Goal: Information Seeking & Learning: Check status

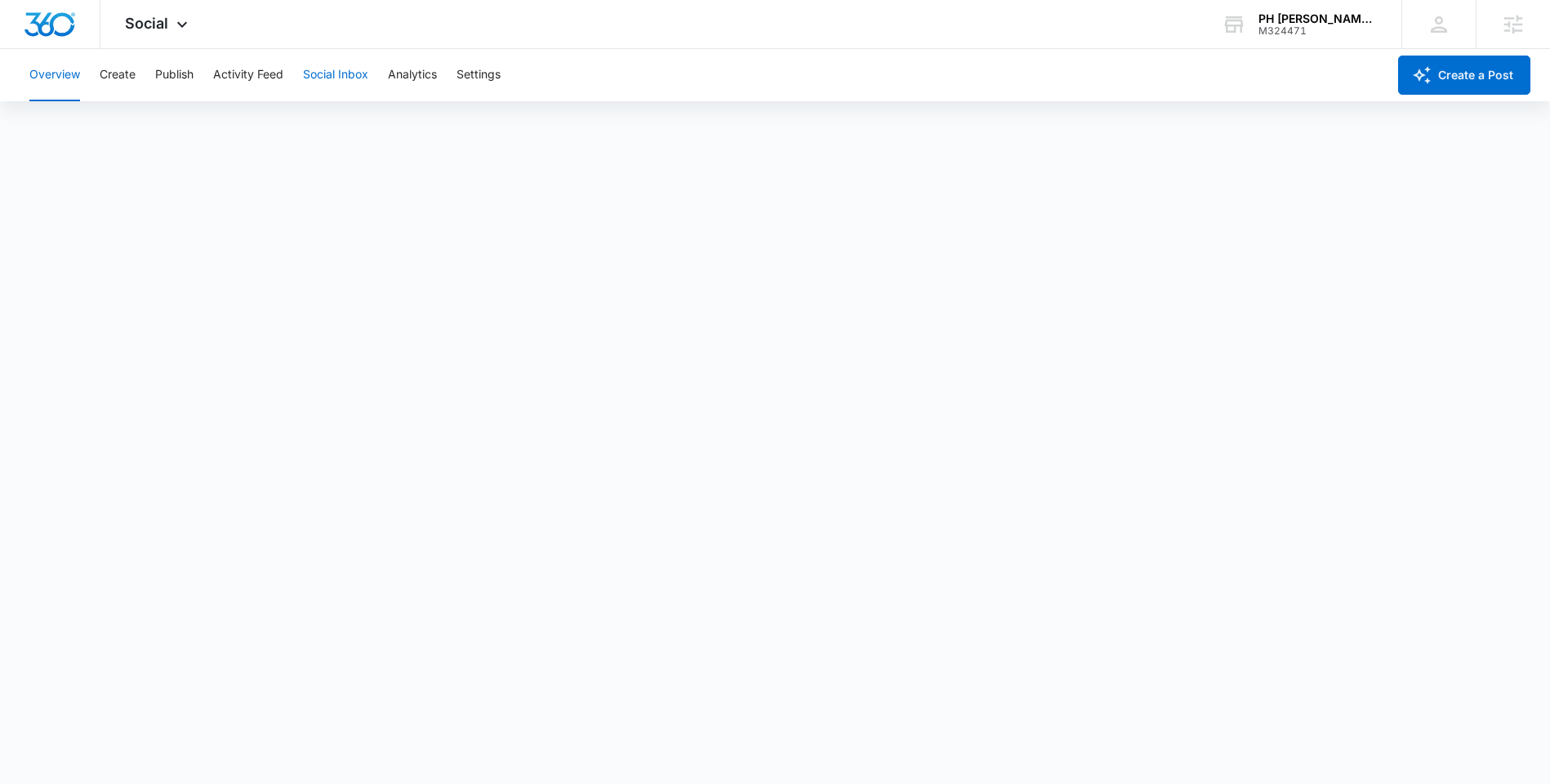
click at [343, 84] on button "Social Inbox" at bounding box center [335, 75] width 65 height 52
click at [167, 78] on button "Publish" at bounding box center [174, 75] width 38 height 52
click at [124, 74] on button "Create" at bounding box center [117, 75] width 36 height 52
click at [178, 14] on div "Social Apps Reputation Websites Forms CRM Email Social Payments POS Content Ads…" at bounding box center [158, 23] width 116 height 48
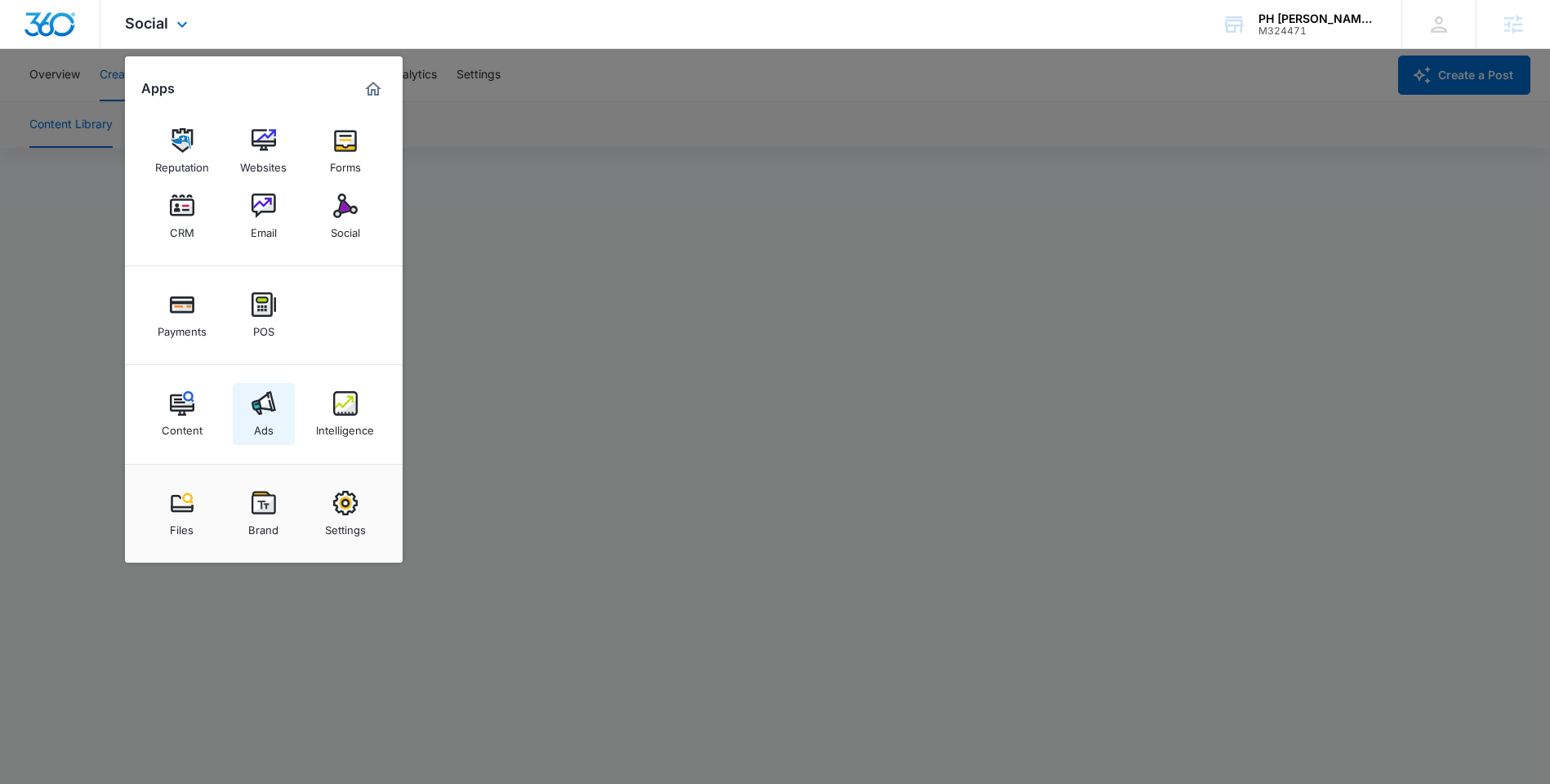
click at [277, 417] on link "Ads" at bounding box center [263, 413] width 62 height 62
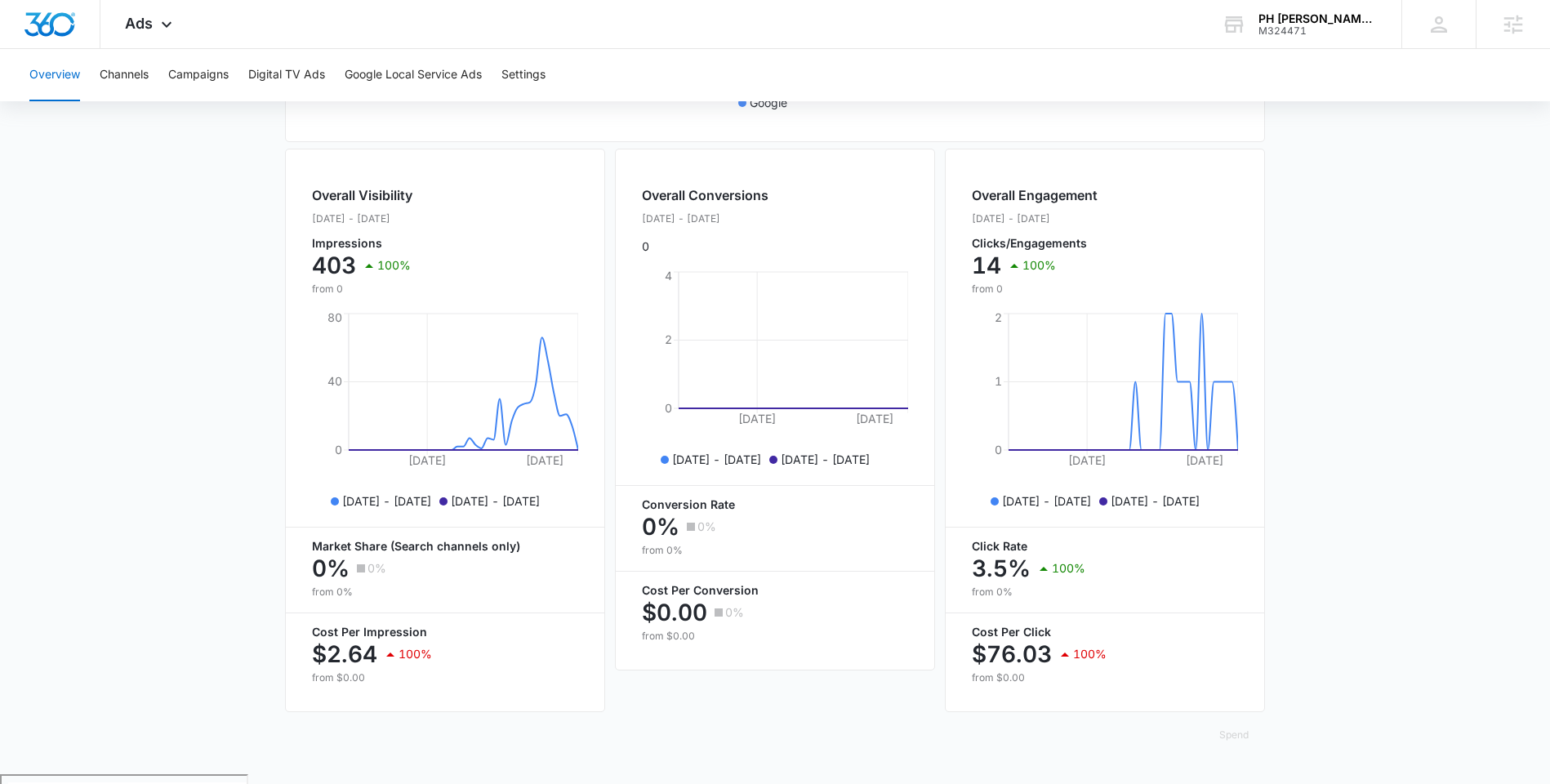
scroll to position [555, 0]
click at [191, 70] on button "Campaigns" at bounding box center [198, 75] width 61 height 52
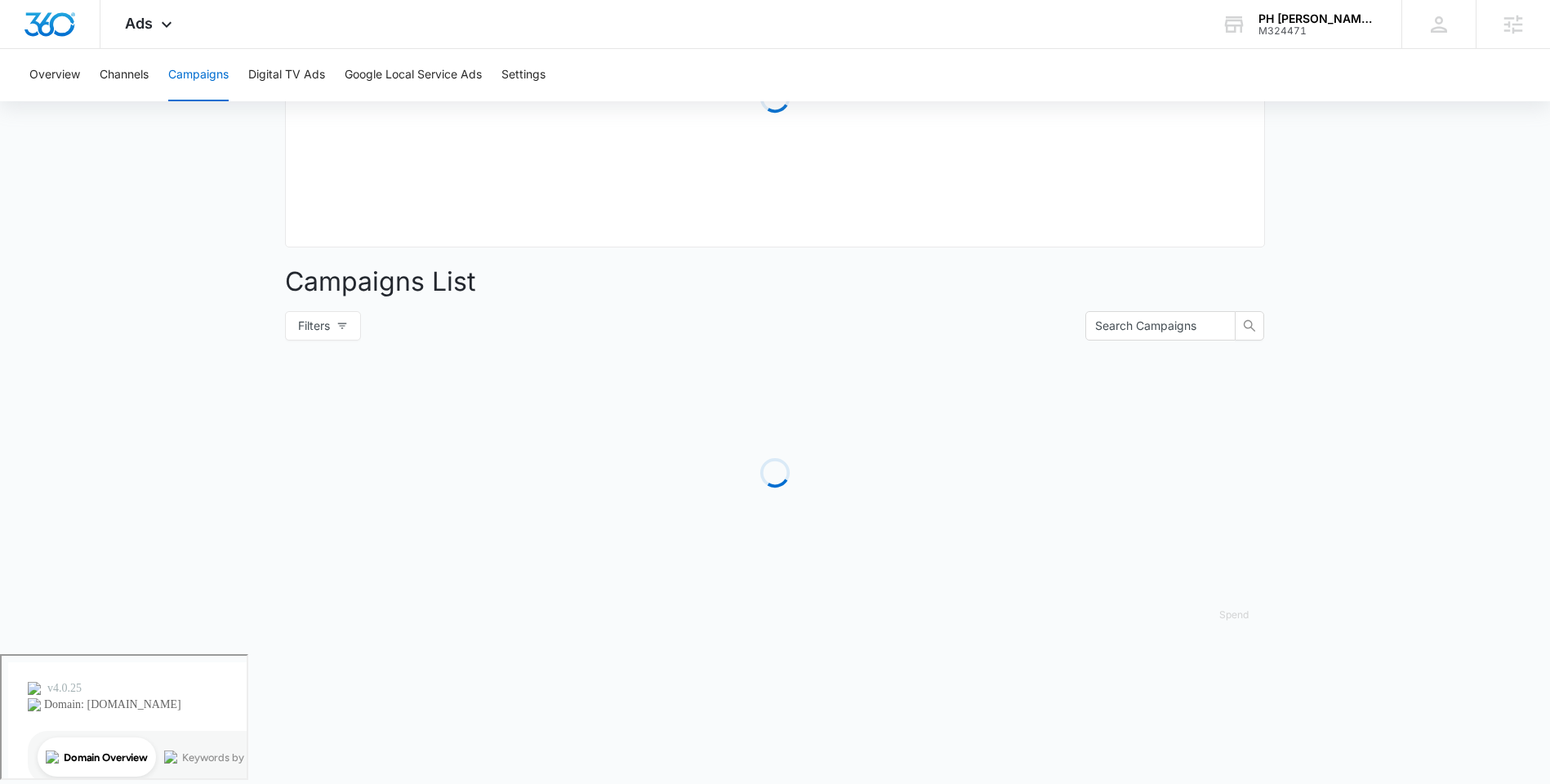
type input "[DATE]"
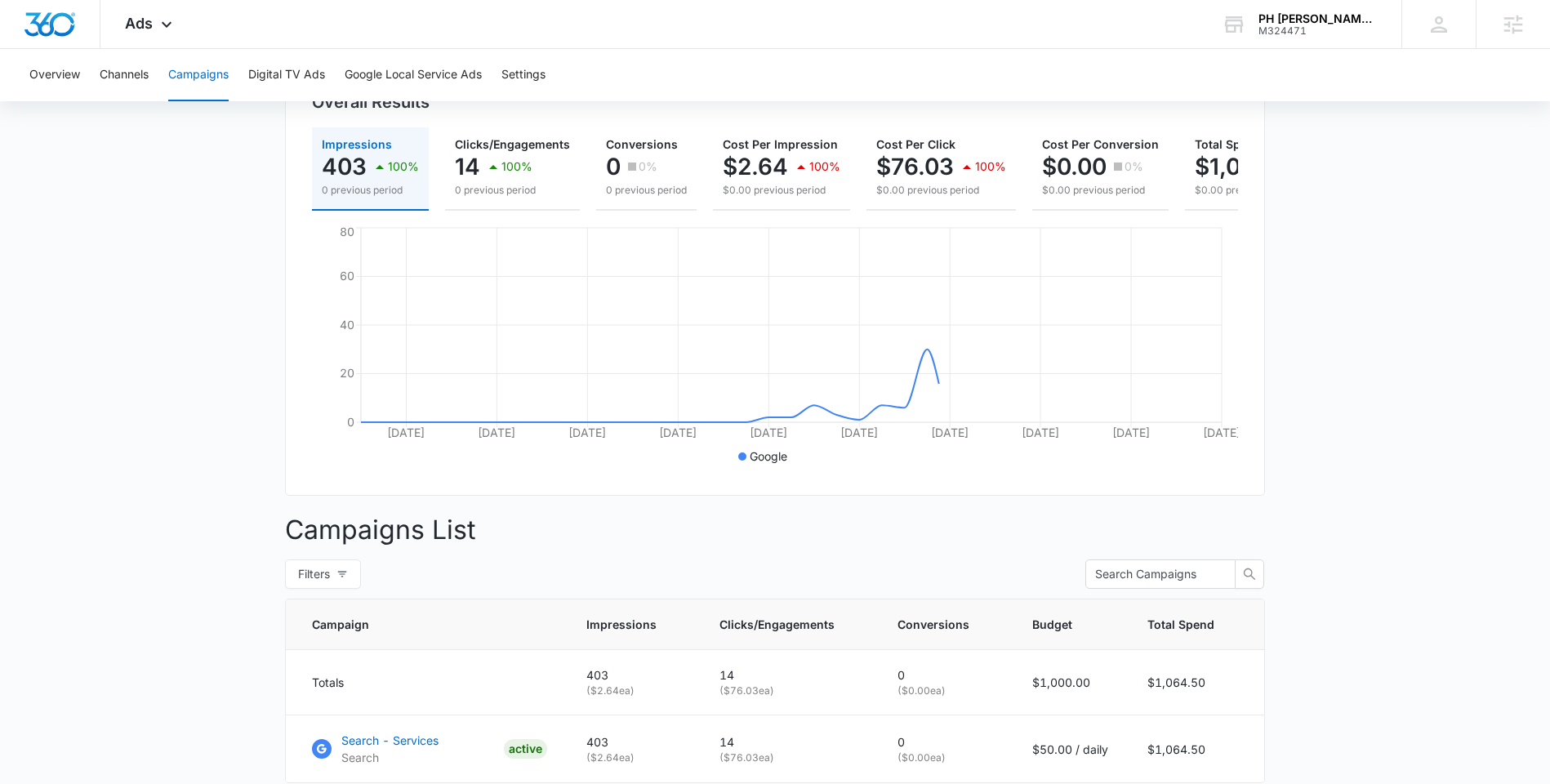
scroll to position [325, 0]
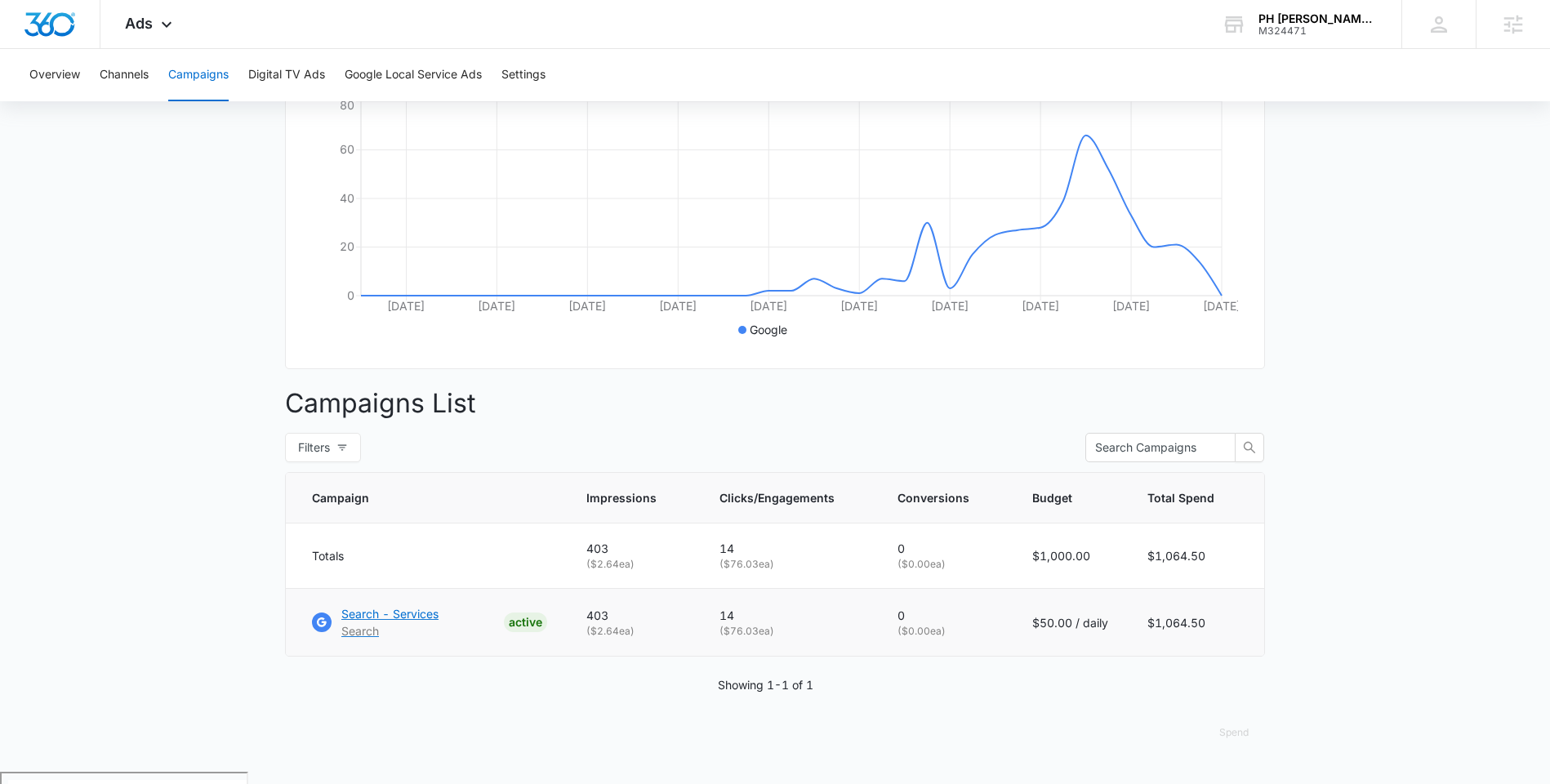
click at [356, 622] on p "Search - Services" at bounding box center [390, 614] width 97 height 17
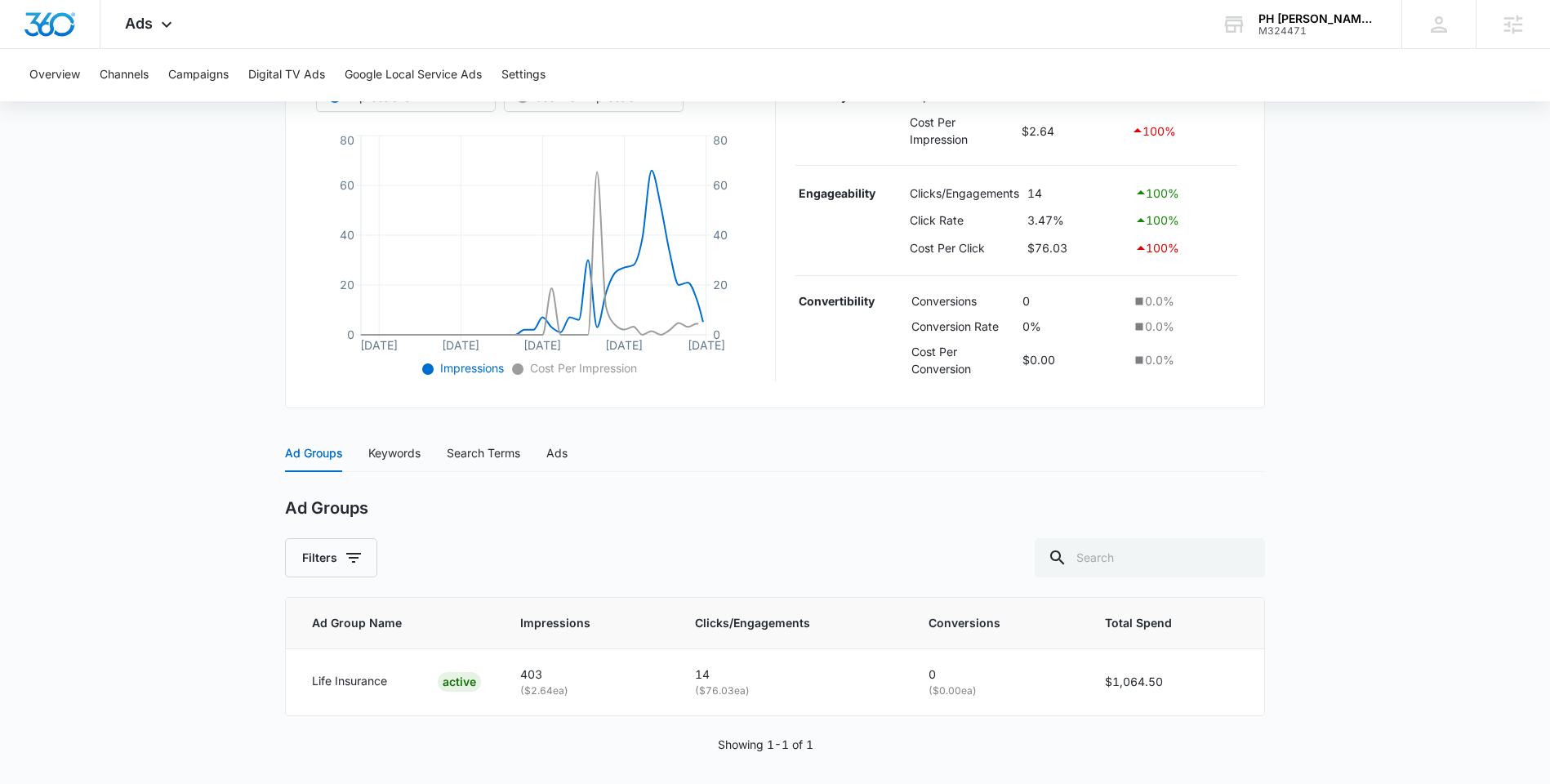
scroll to position [350, 0]
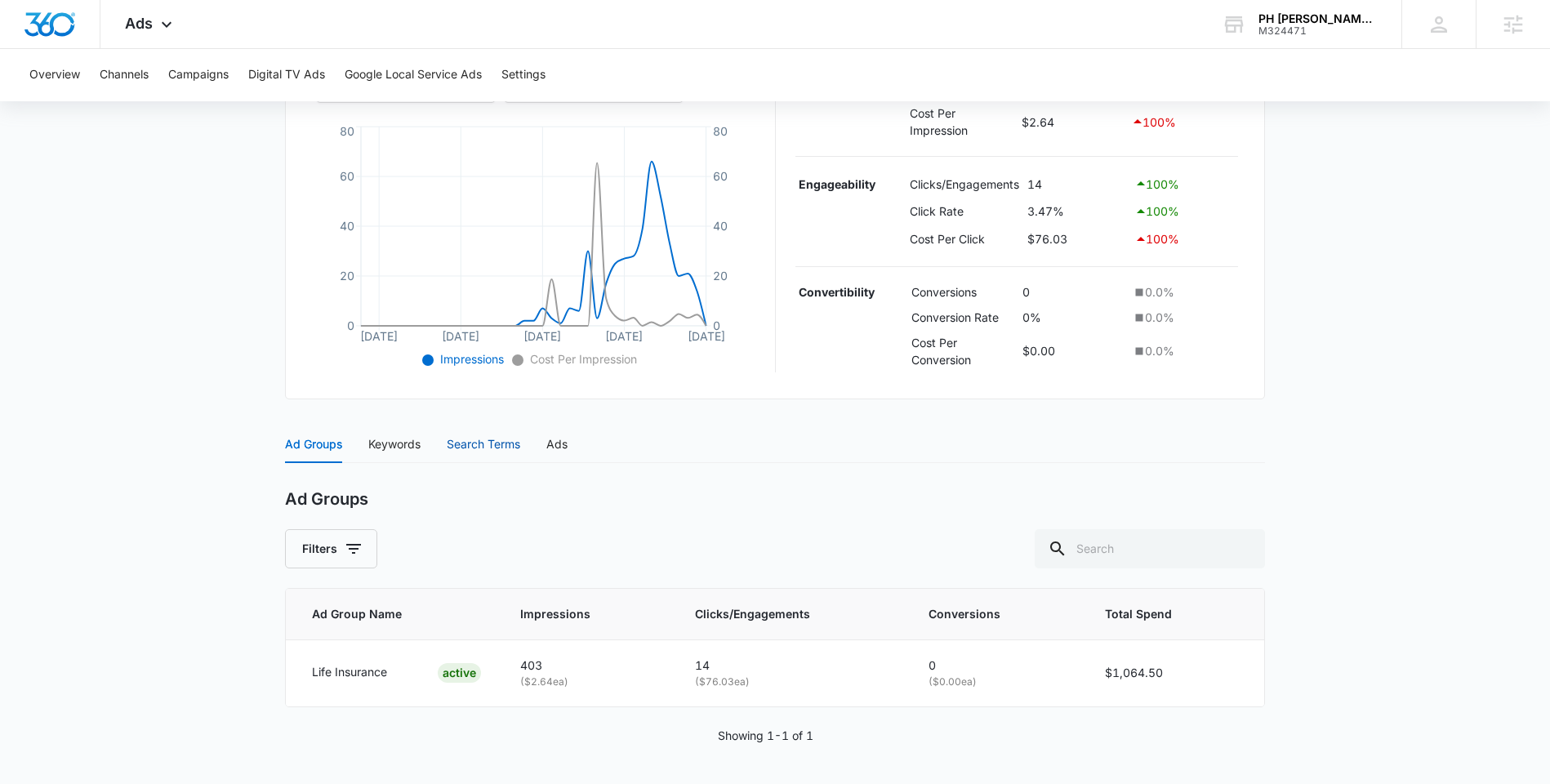
click at [510, 442] on div "Search Terms" at bounding box center [483, 444] width 74 height 18
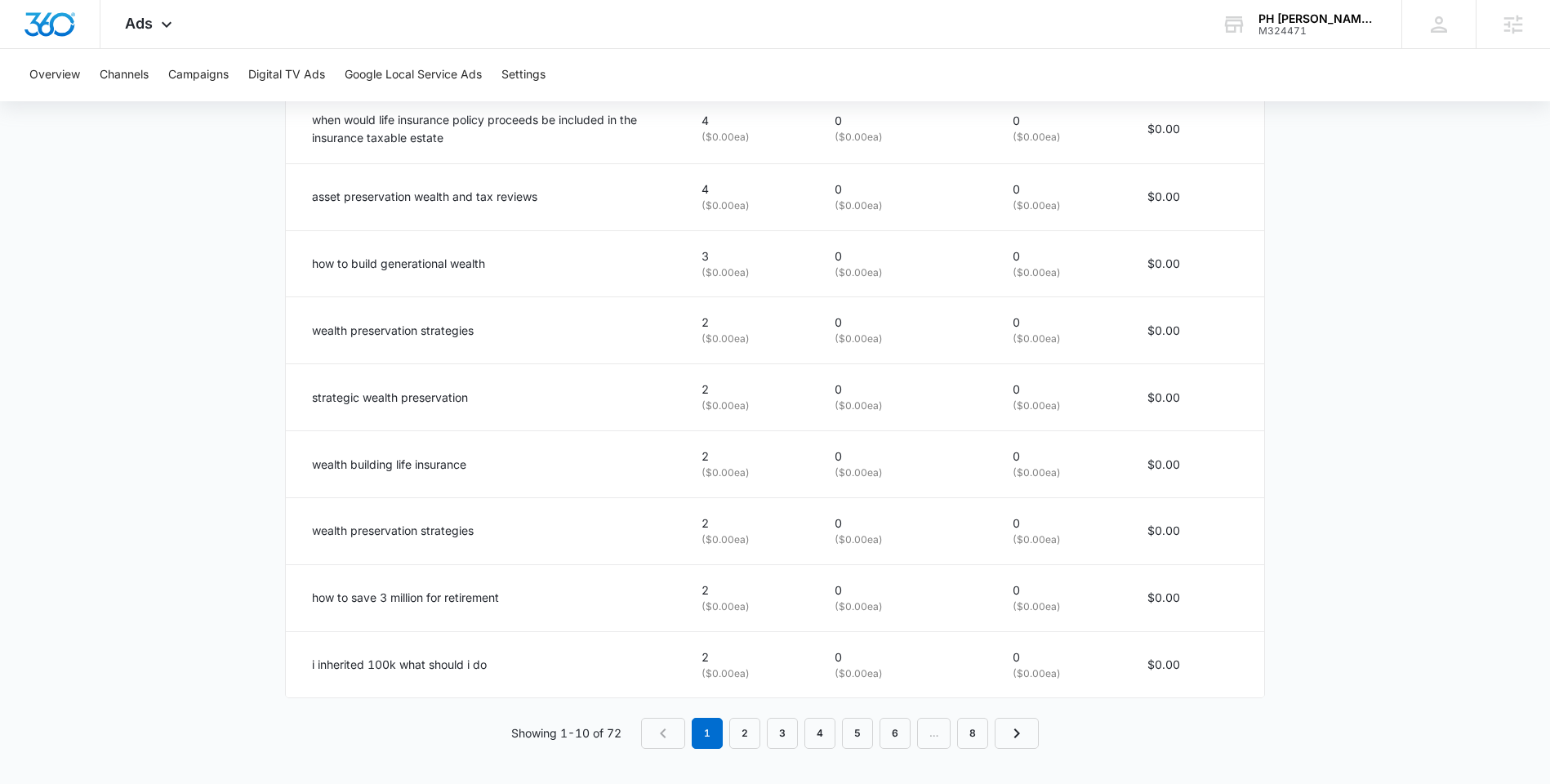
scroll to position [967, 0]
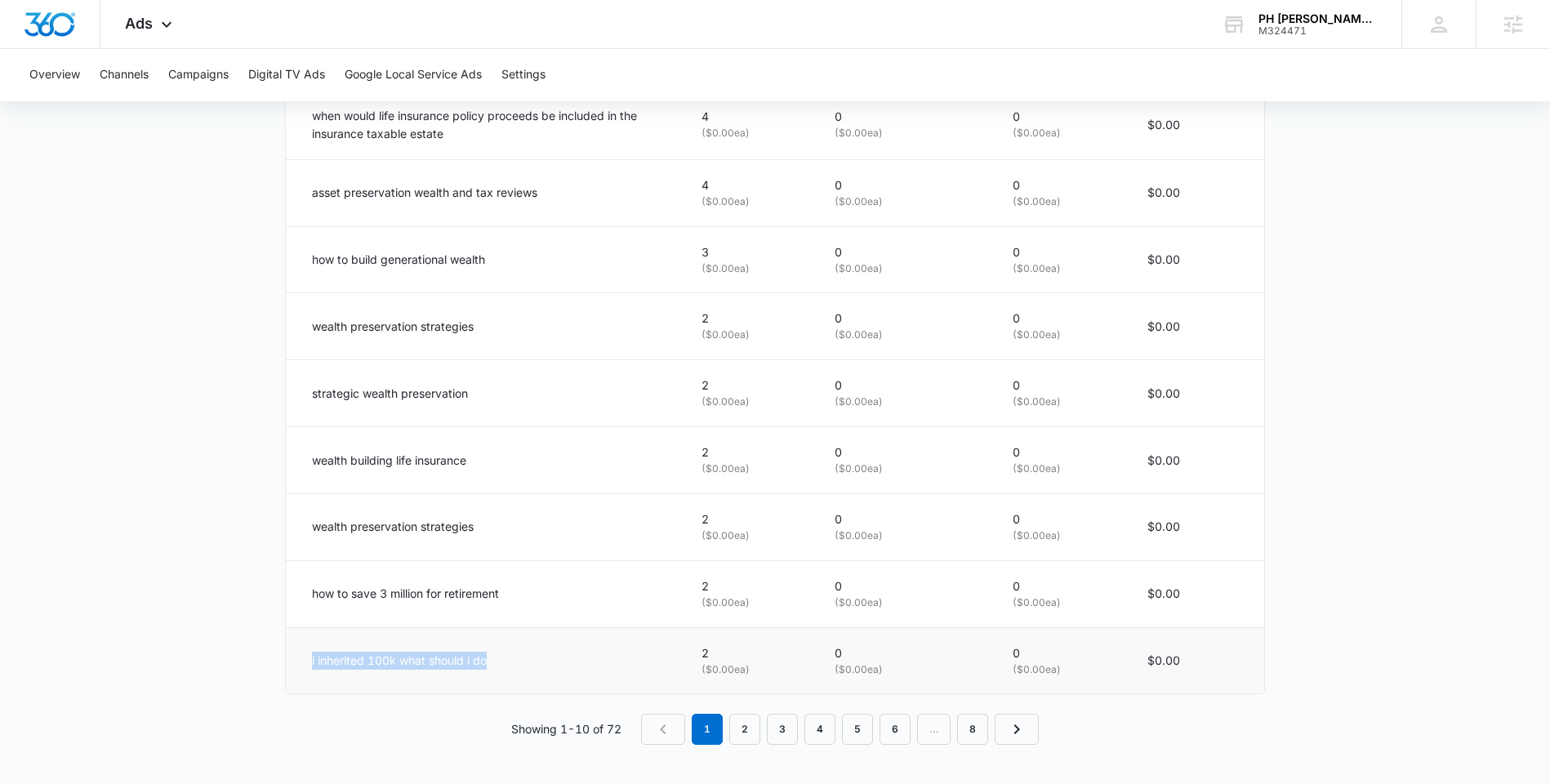
drag, startPoint x: 308, startPoint y: 662, endPoint x: 508, endPoint y: 679, distance: 200.7
click at [508, 679] on td "i inherited 100k what should i do" at bounding box center [484, 660] width 396 height 66
click at [388, 676] on td "i inherited 100k what should i do" at bounding box center [484, 660] width 396 height 66
click at [745, 736] on link "2" at bounding box center [745, 729] width 31 height 31
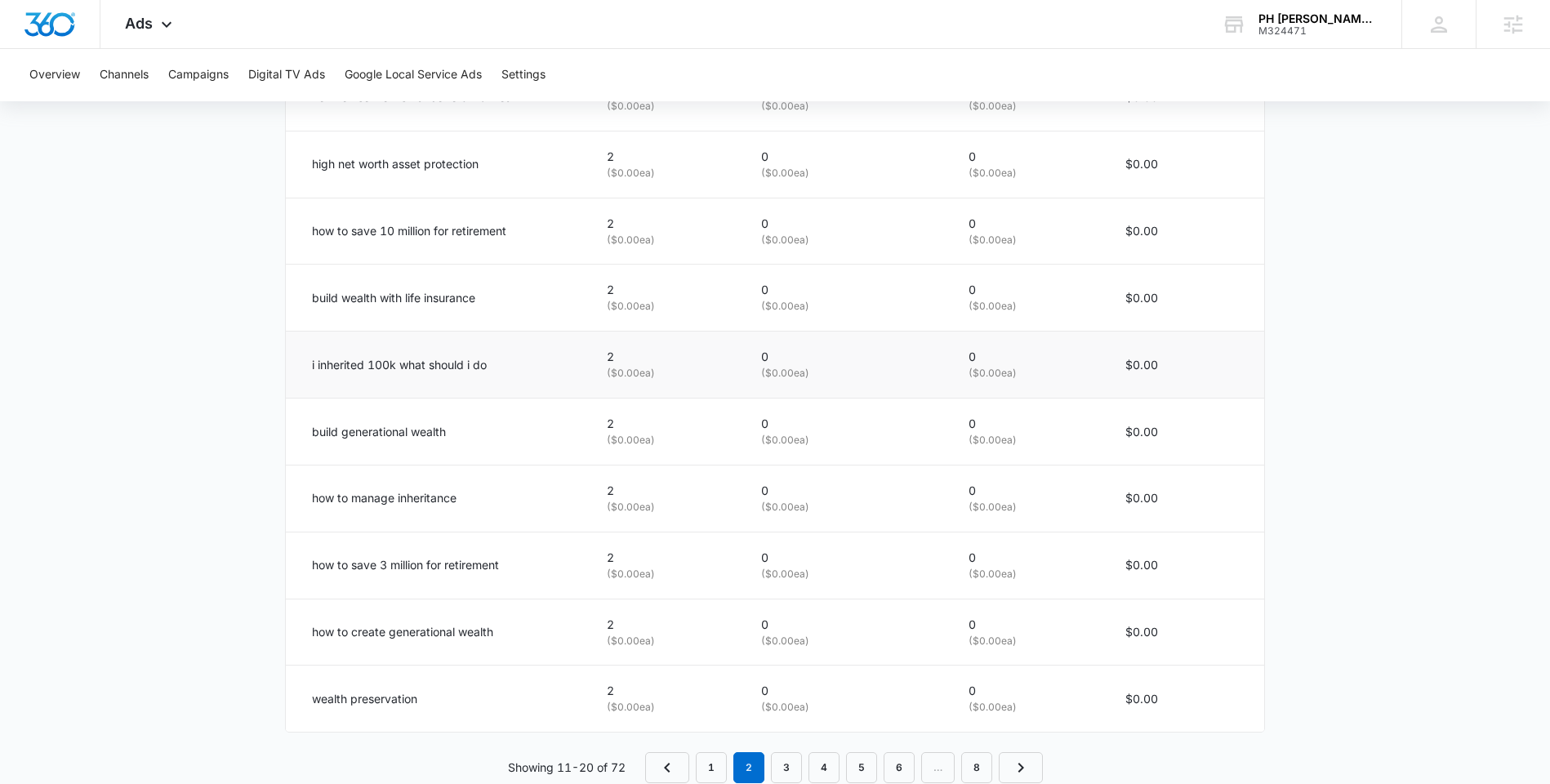
scroll to position [964, 0]
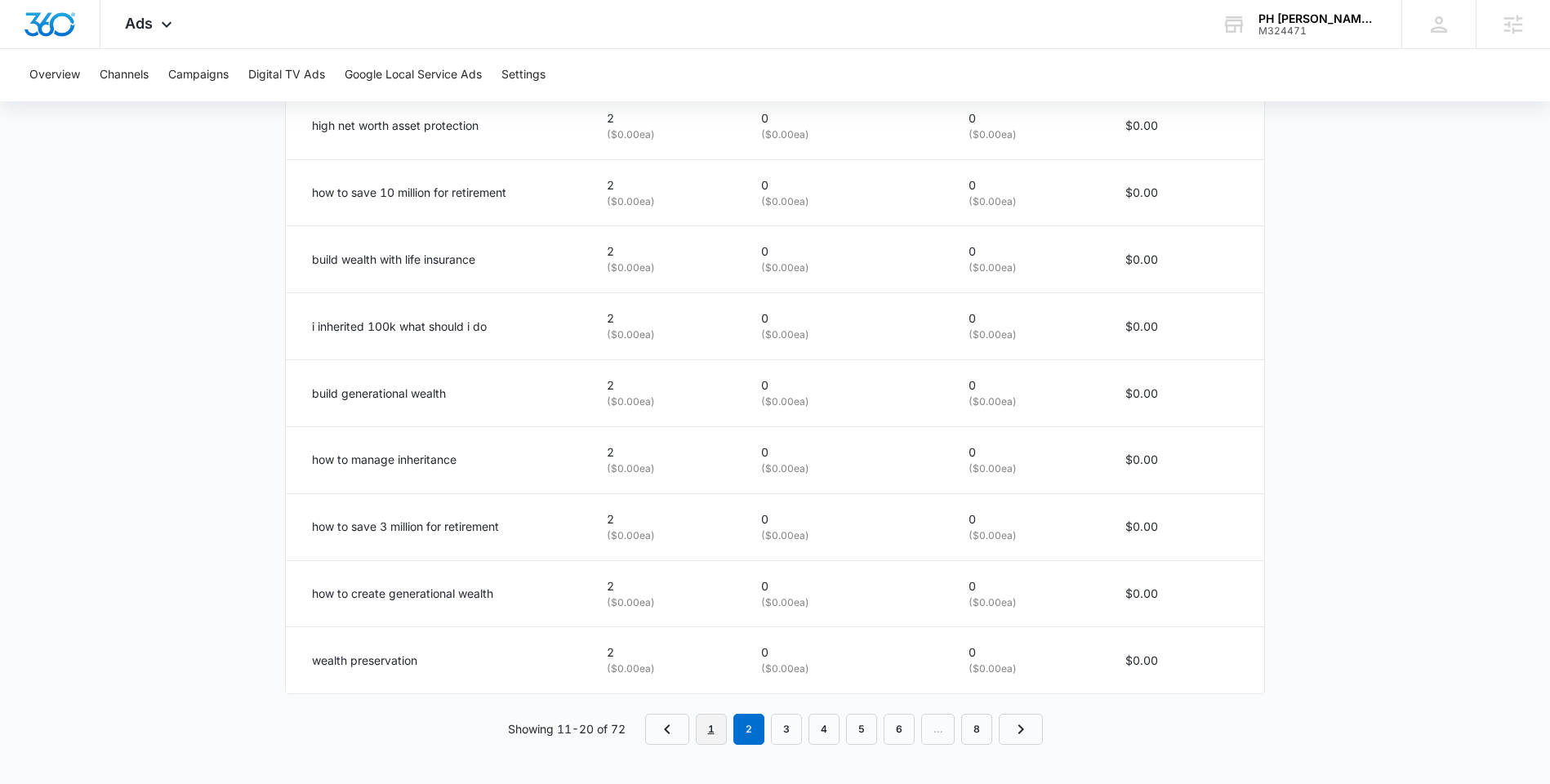
click at [711, 721] on link "1" at bounding box center [711, 729] width 31 height 31
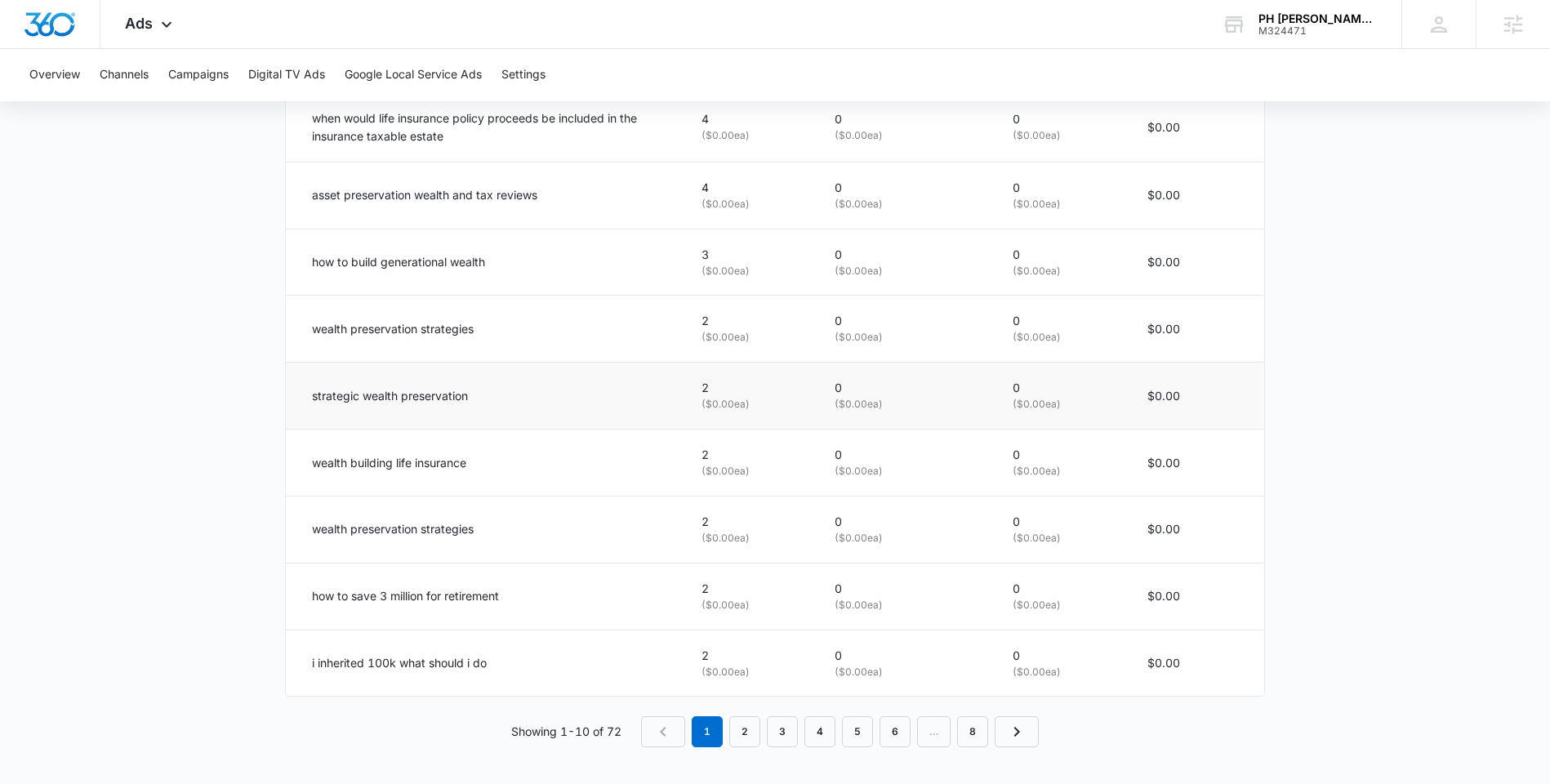
click at [288, 422] on td "strategic wealth preservation" at bounding box center [484, 395] width 396 height 67
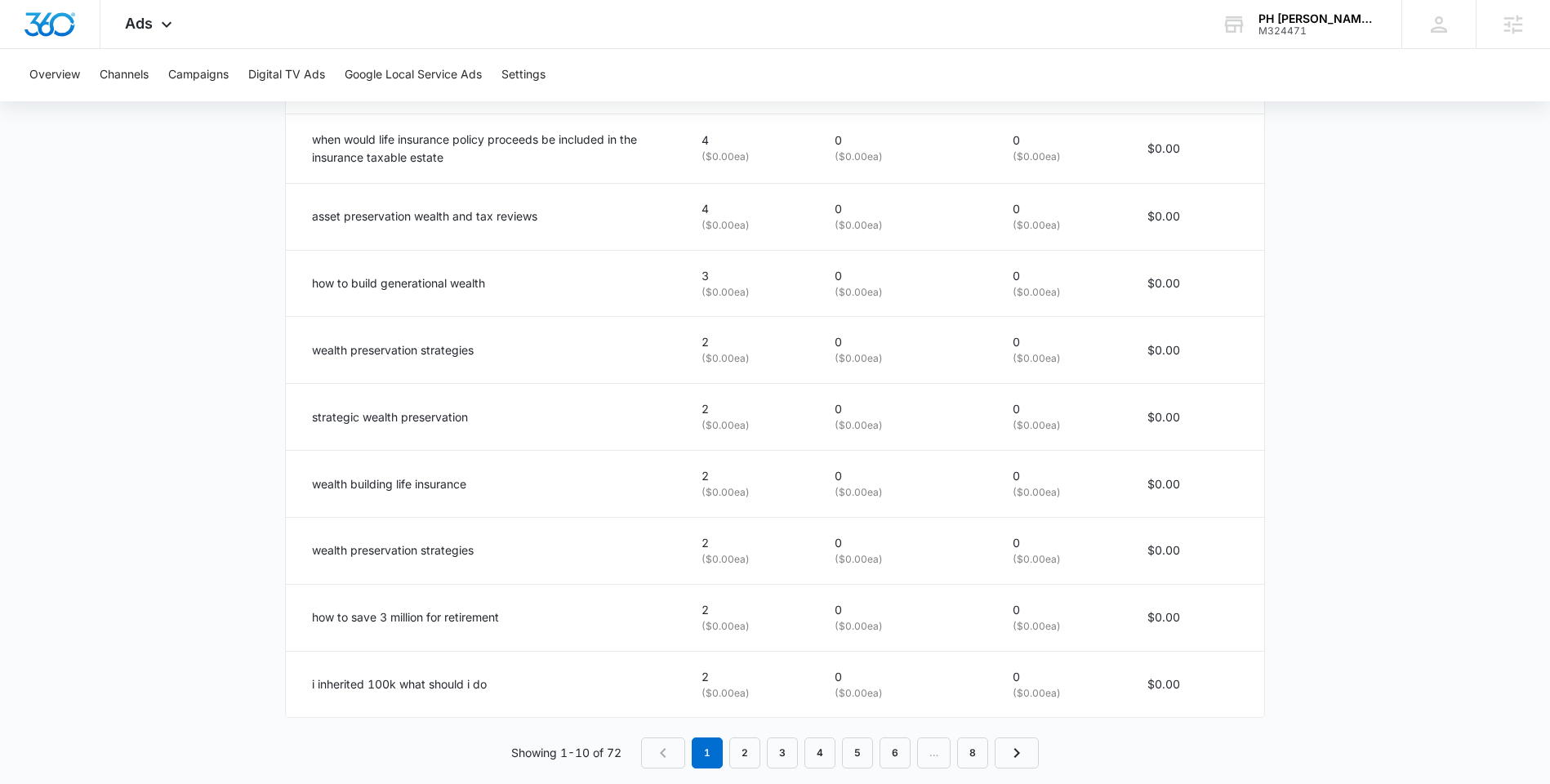
scroll to position [967, 0]
